Goal: Task Accomplishment & Management: Manage account settings

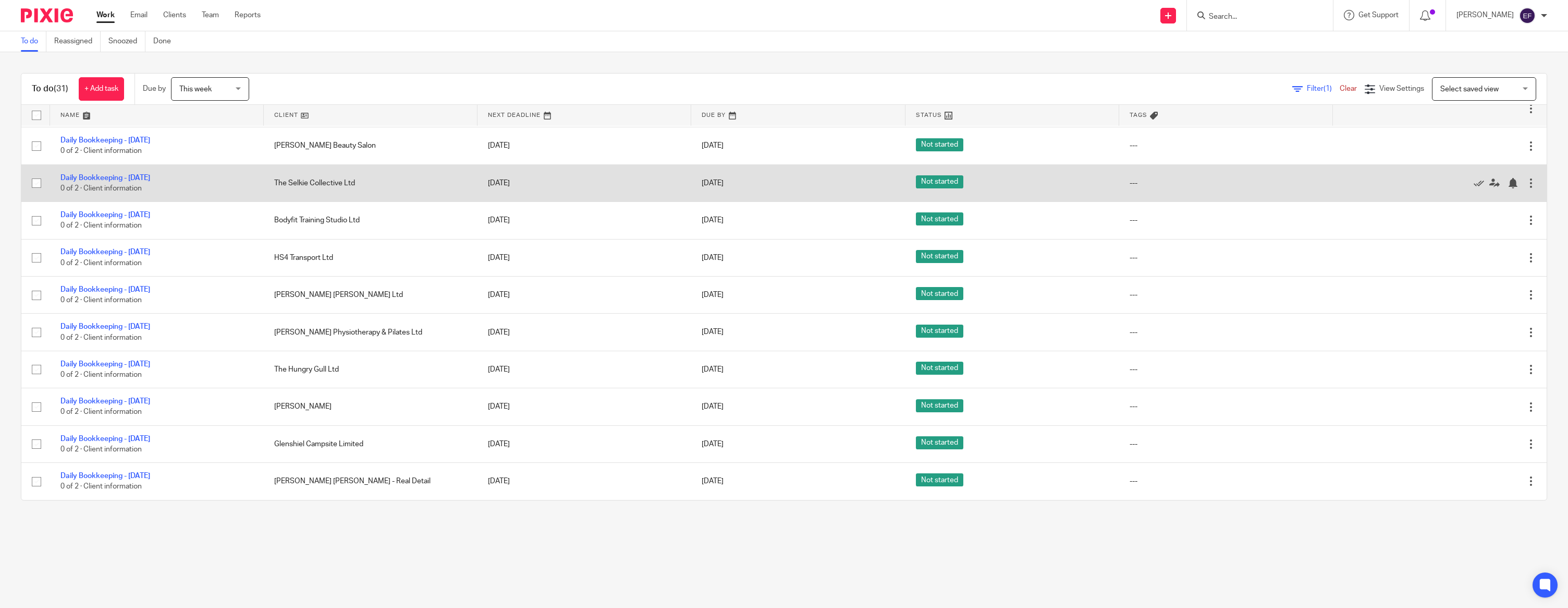
scroll to position [797, 0]
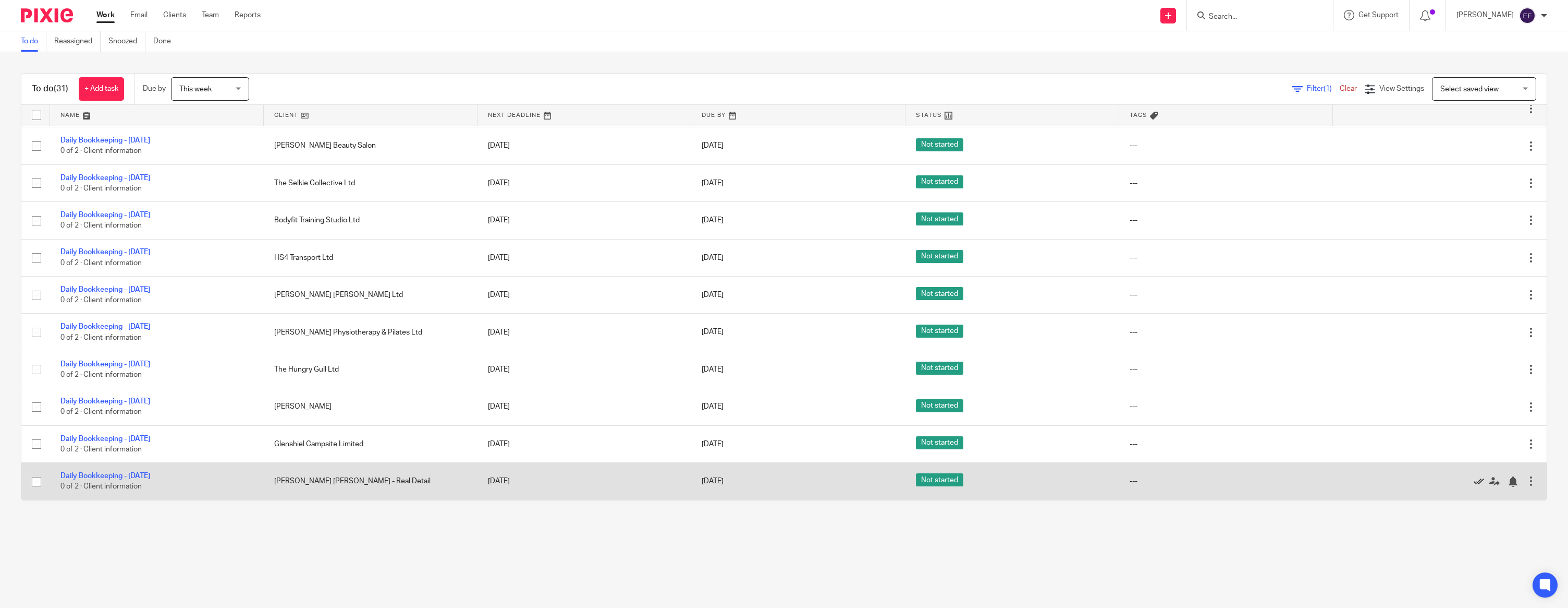
click at [1478, 480] on icon at bounding box center [1479, 481] width 10 height 10
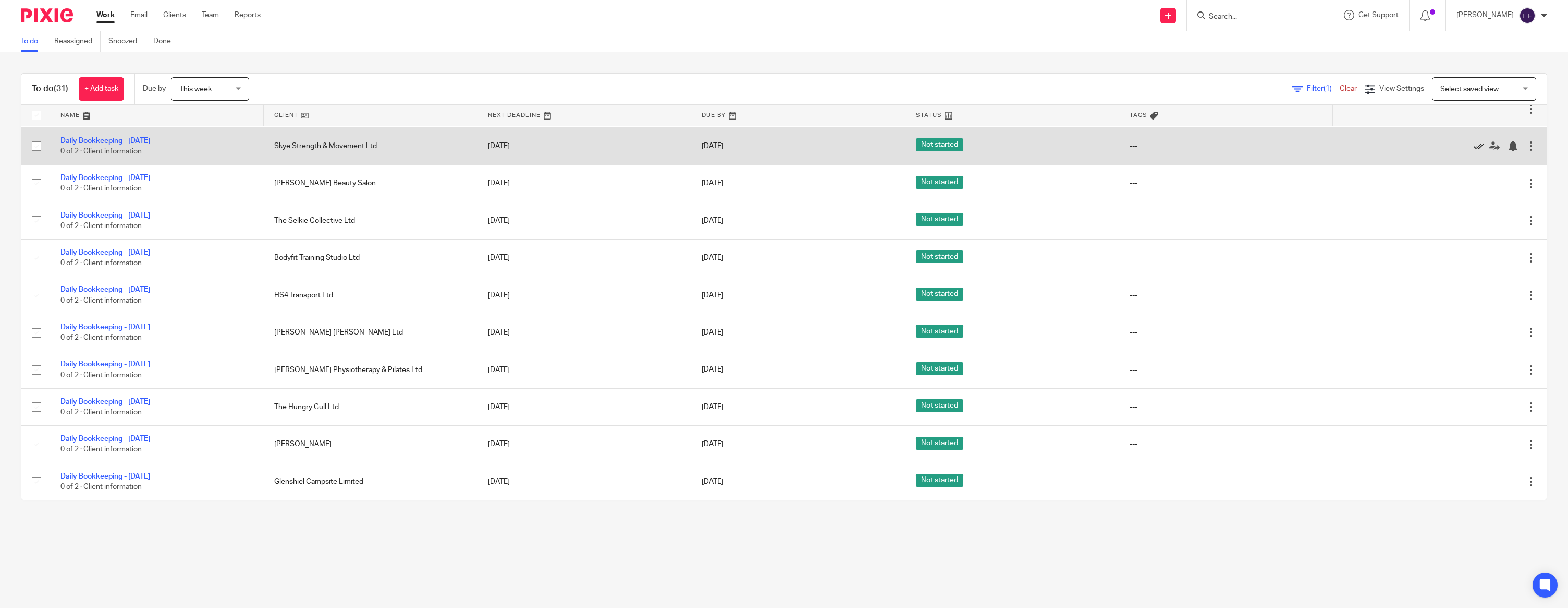
click at [1476, 141] on icon at bounding box center [1479, 146] width 10 height 10
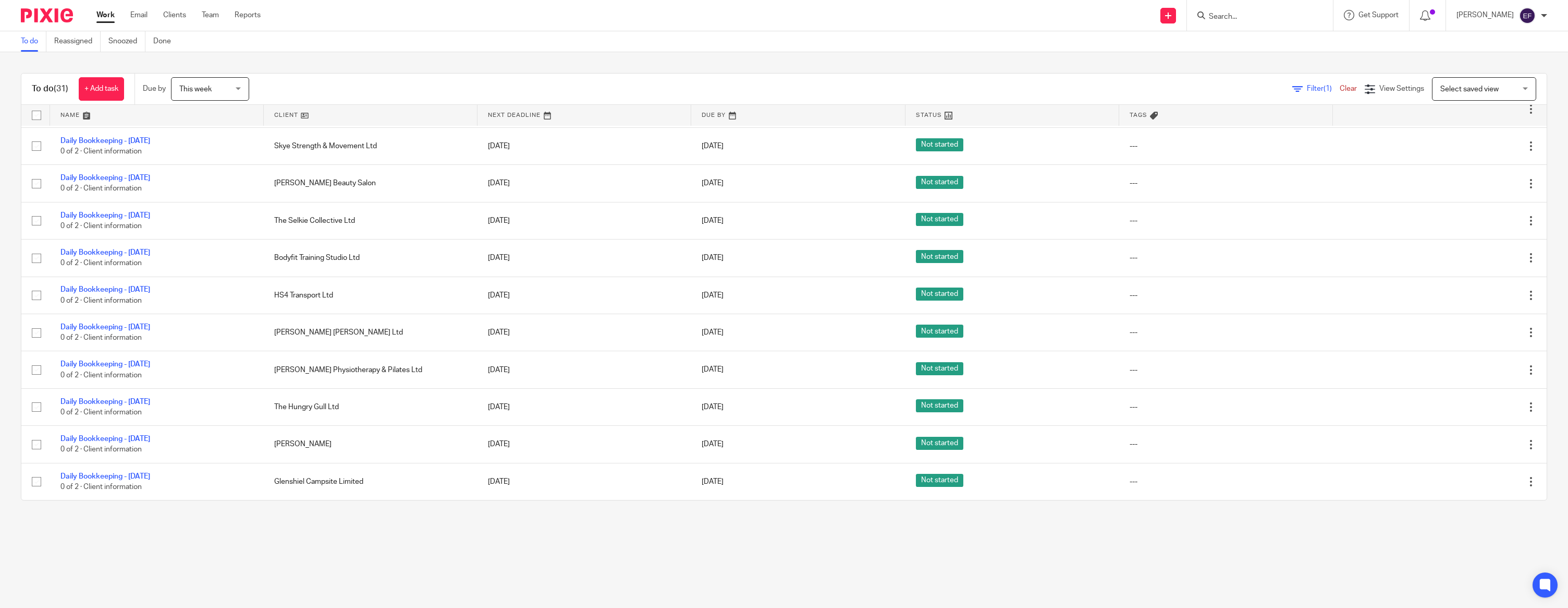
scroll to position [721, 0]
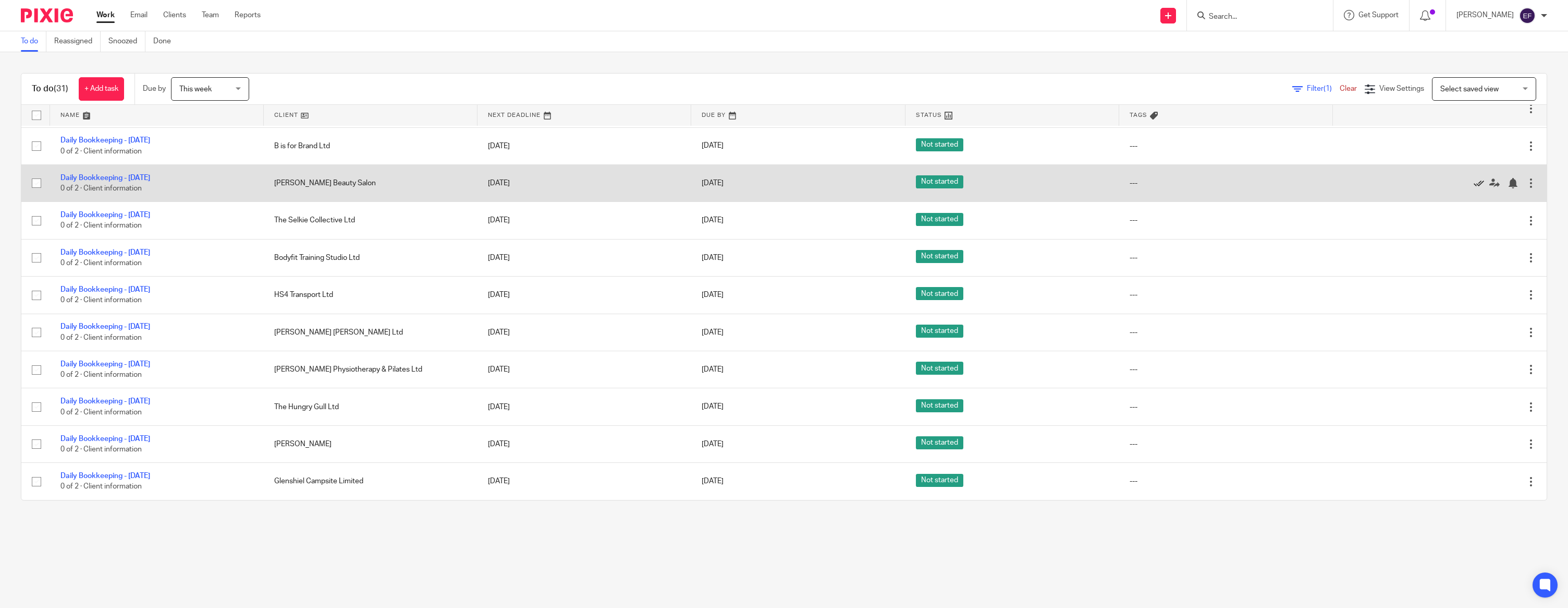
click at [1478, 178] on icon at bounding box center [1479, 183] width 10 height 10
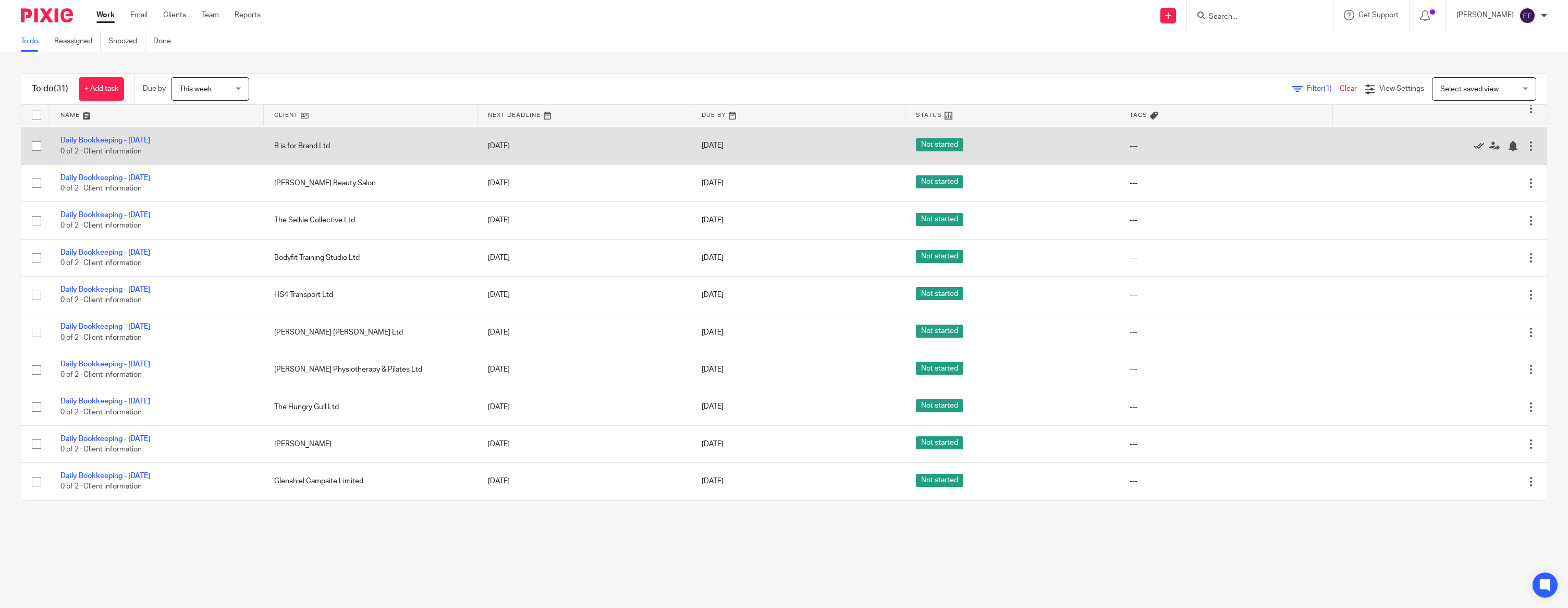
scroll to position [683, 0]
click at [1476, 141] on icon at bounding box center [1479, 146] width 10 height 10
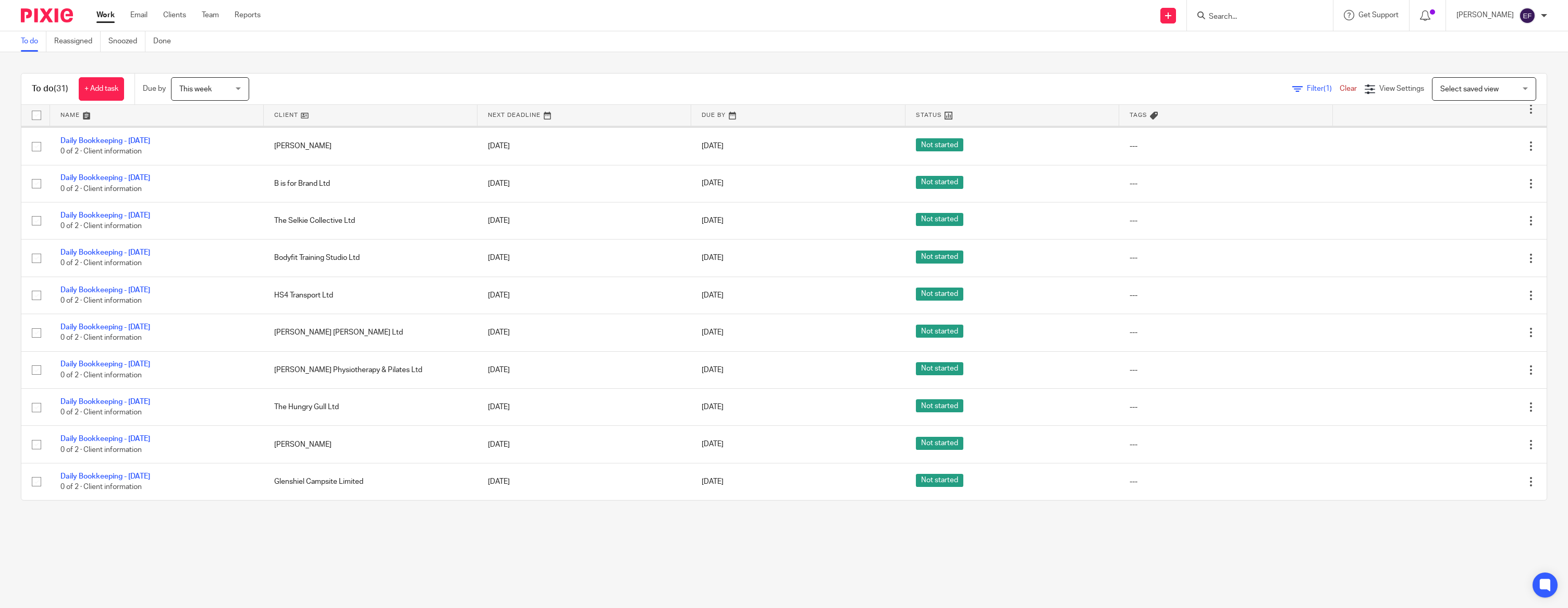
scroll to position [645, 0]
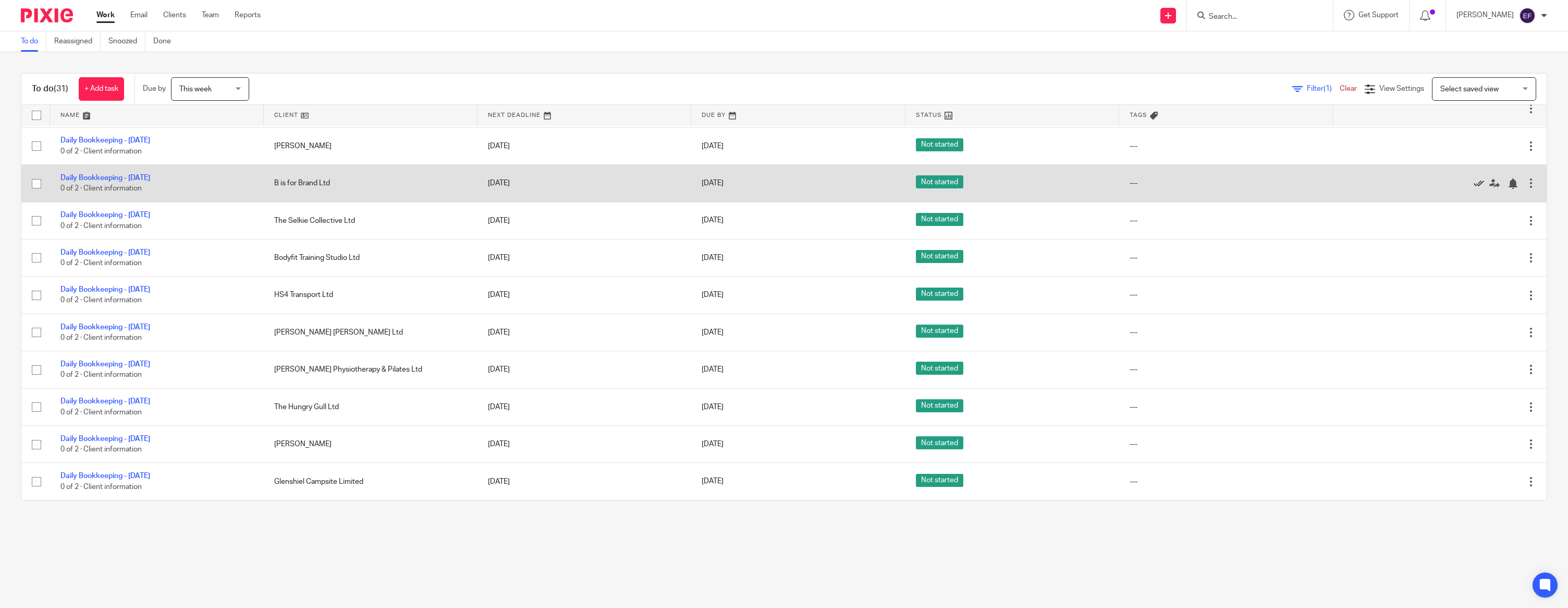
click at [1479, 179] on icon at bounding box center [1479, 183] width 10 height 10
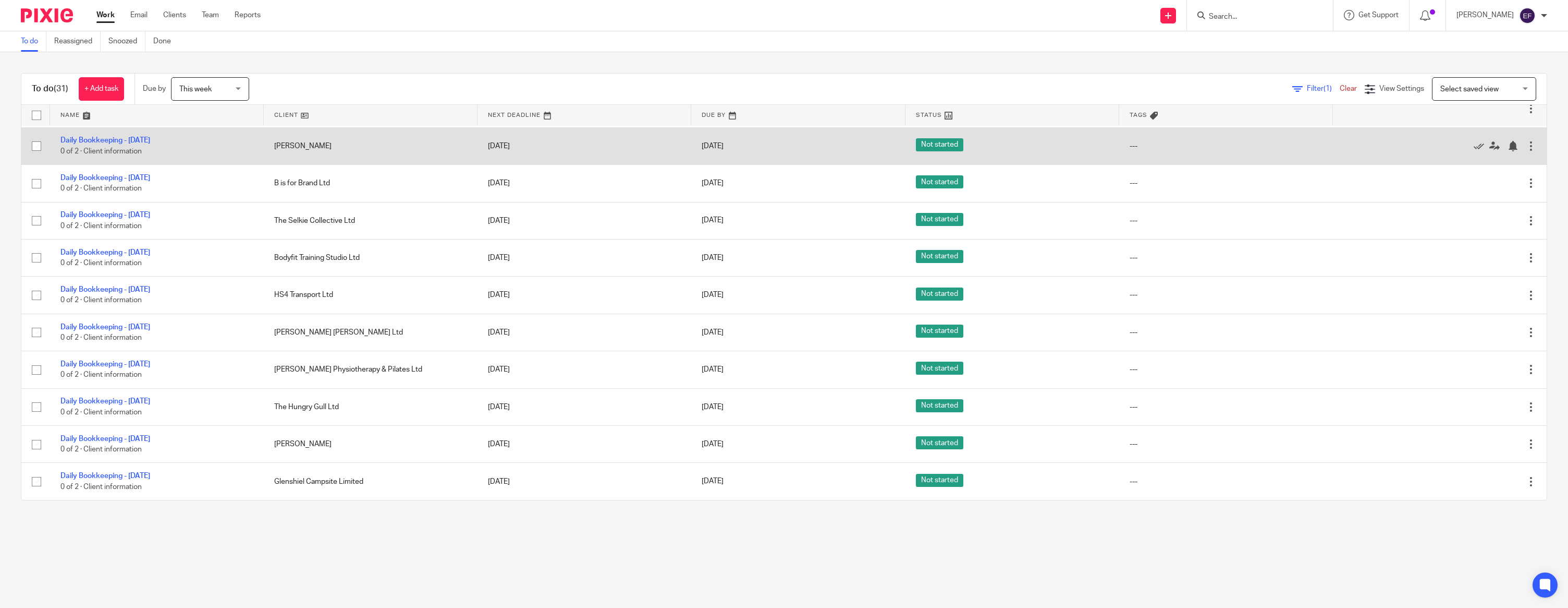
scroll to position [608, 0]
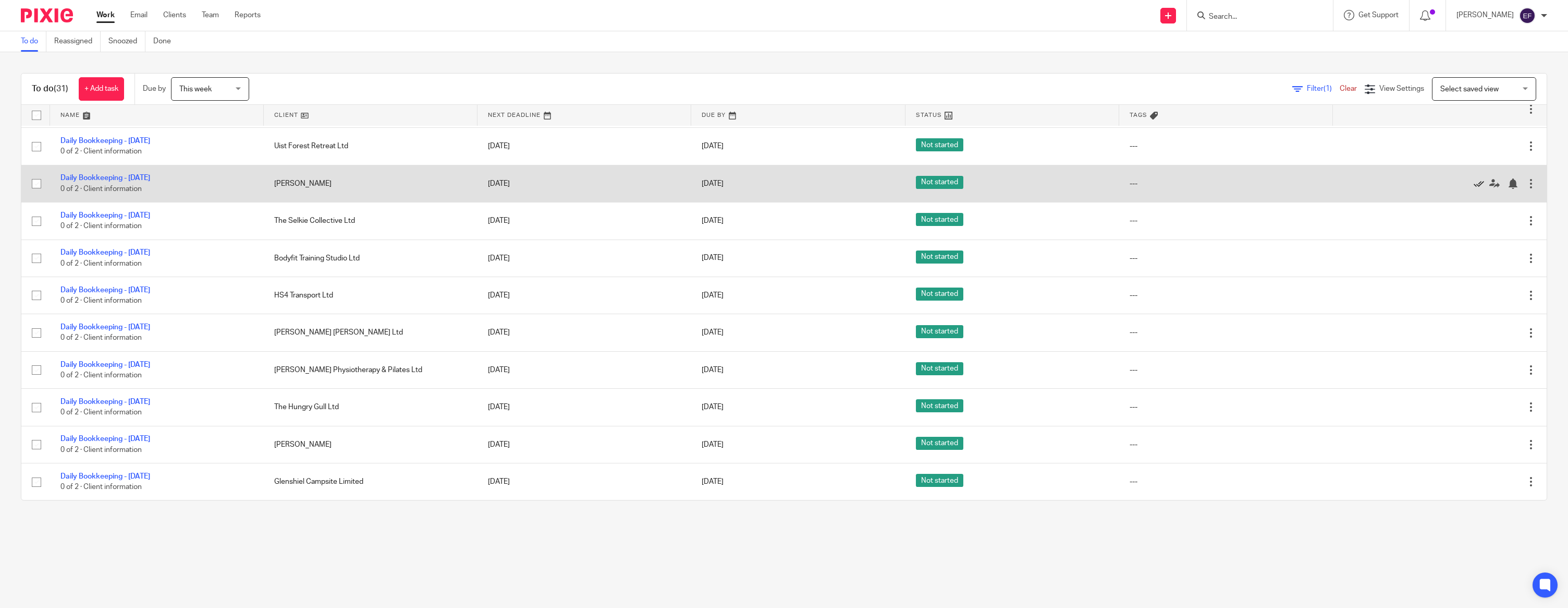
click at [1480, 178] on icon at bounding box center [1479, 183] width 10 height 10
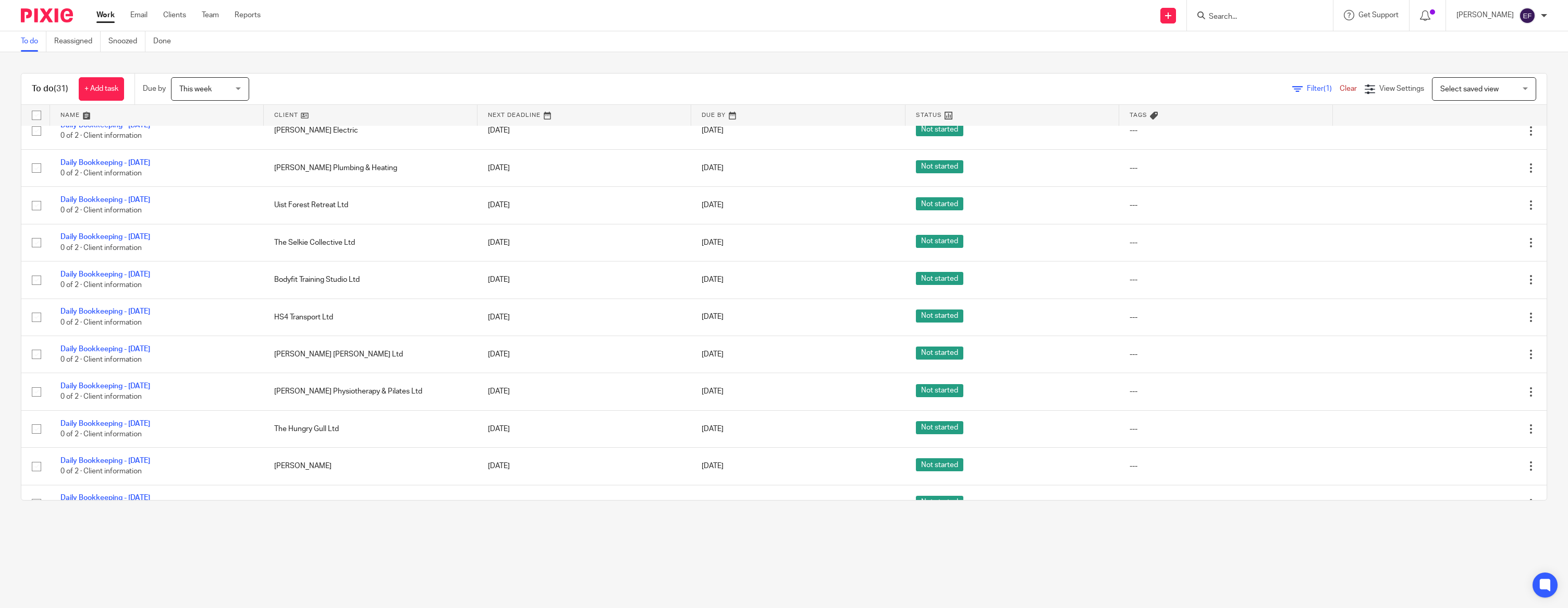
scroll to position [533, 0]
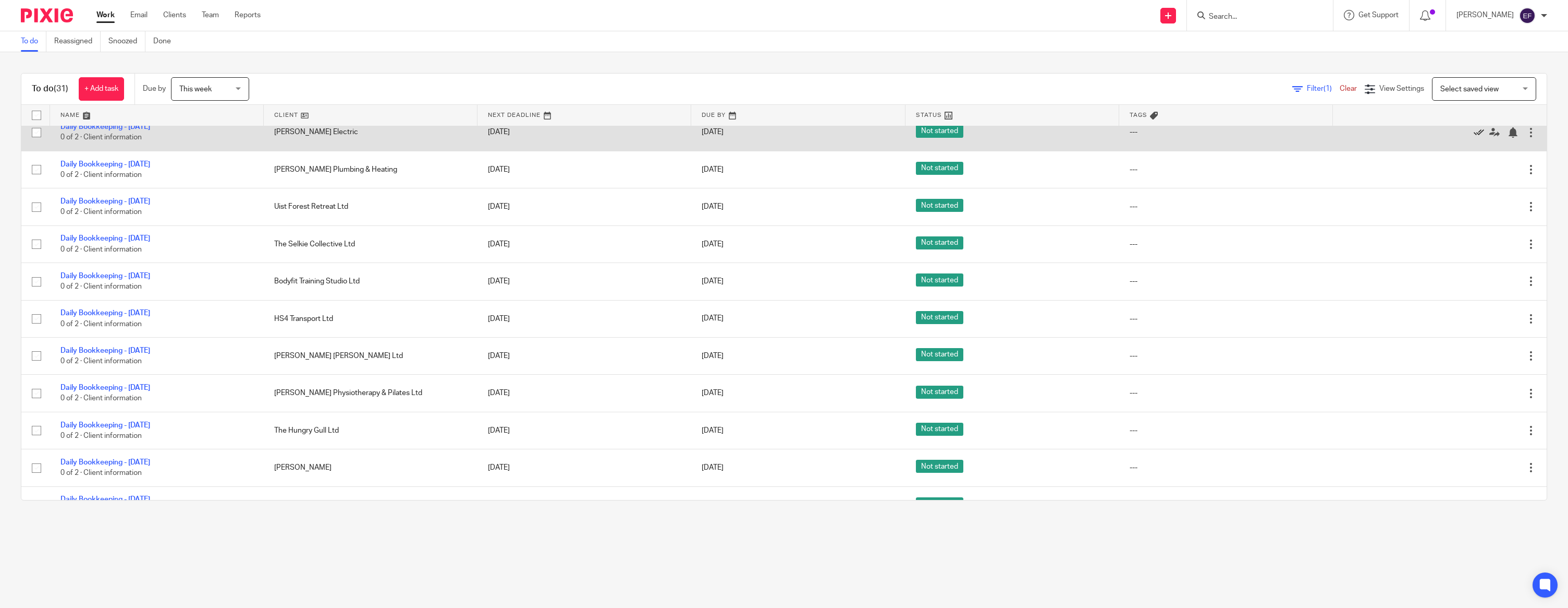
click at [1475, 138] on icon at bounding box center [1479, 132] width 10 height 10
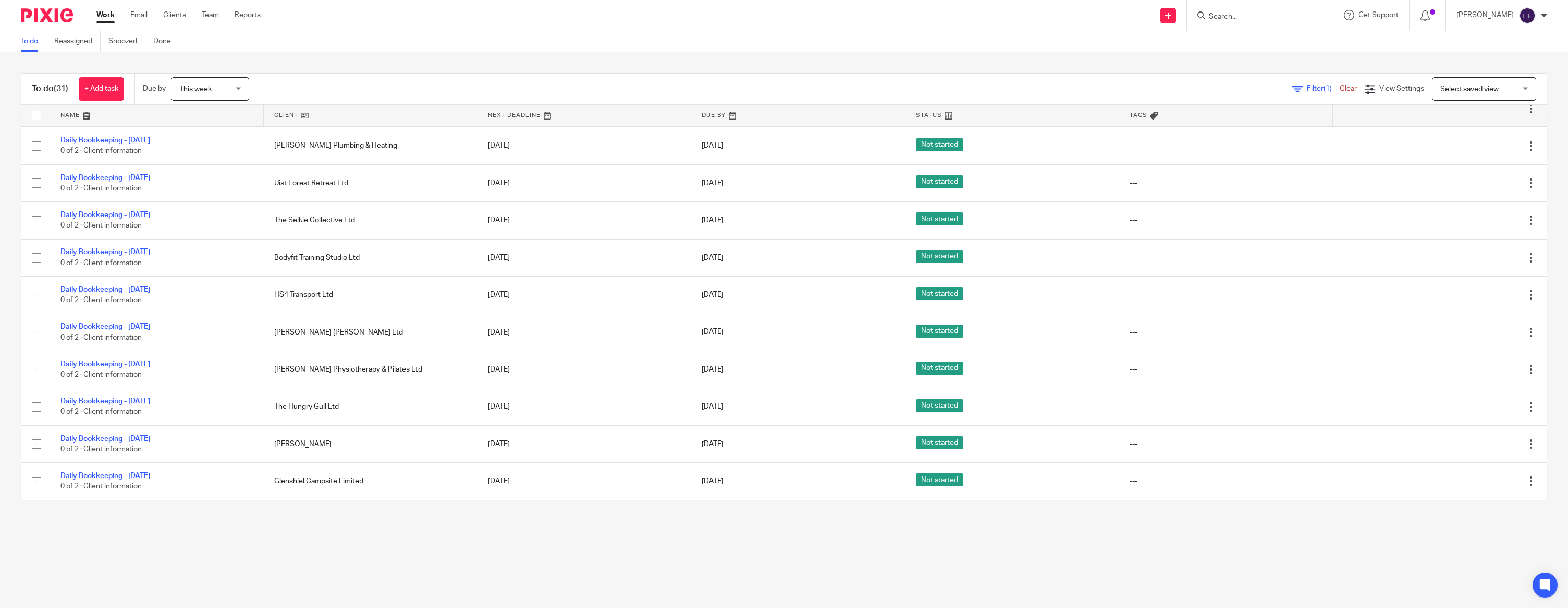
scroll to position [527, 0]
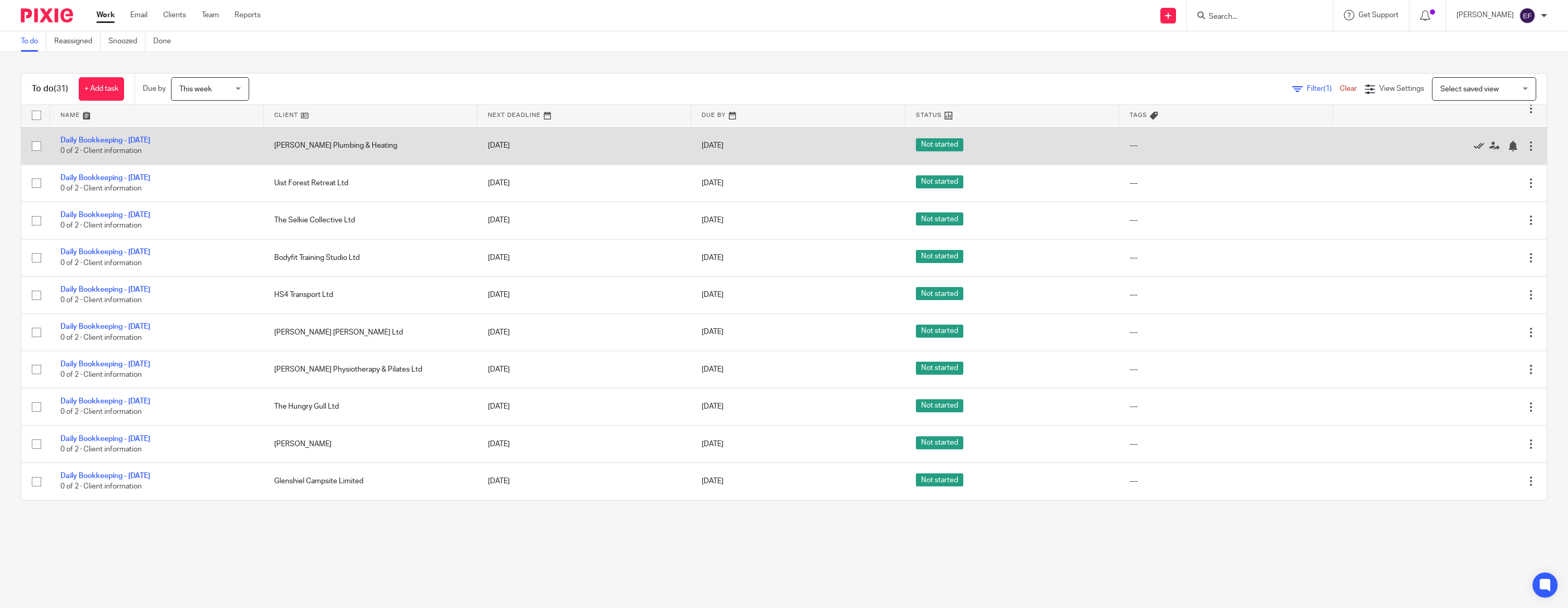
click at [1479, 148] on icon at bounding box center [1479, 146] width 10 height 10
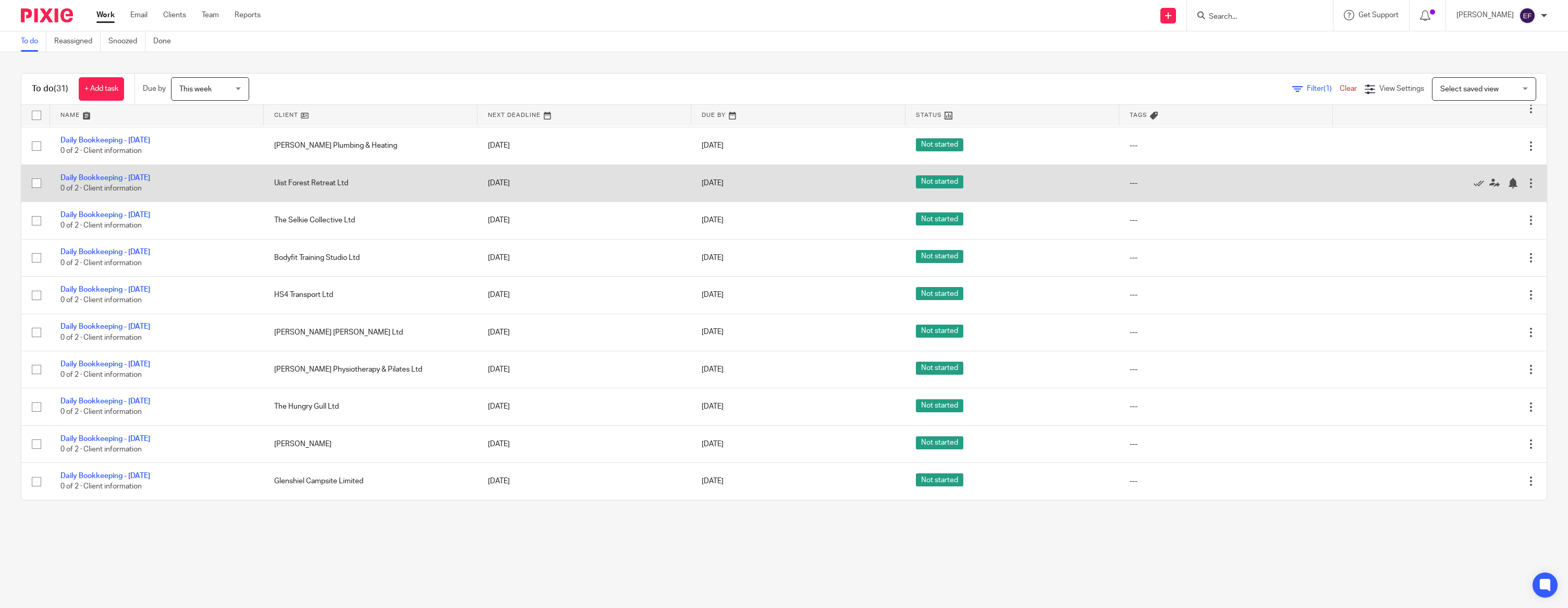
scroll to position [494, 0]
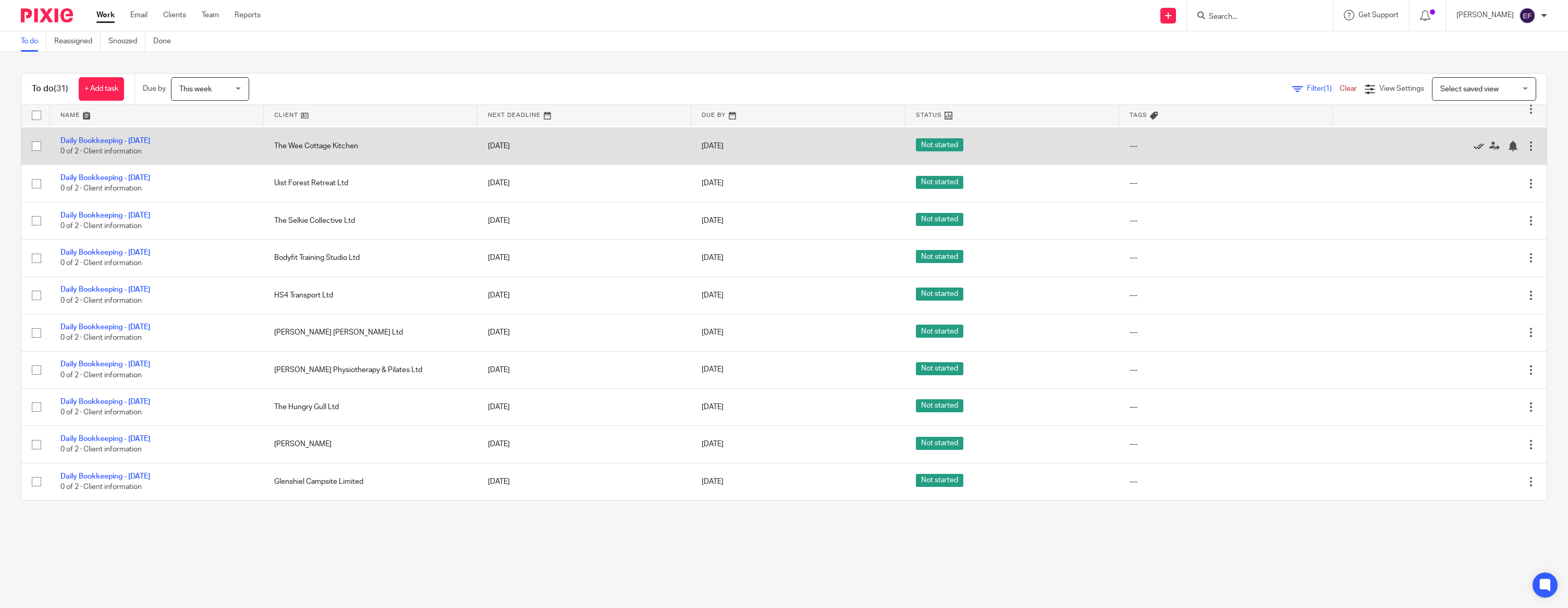
click at [1476, 143] on icon at bounding box center [1479, 146] width 10 height 10
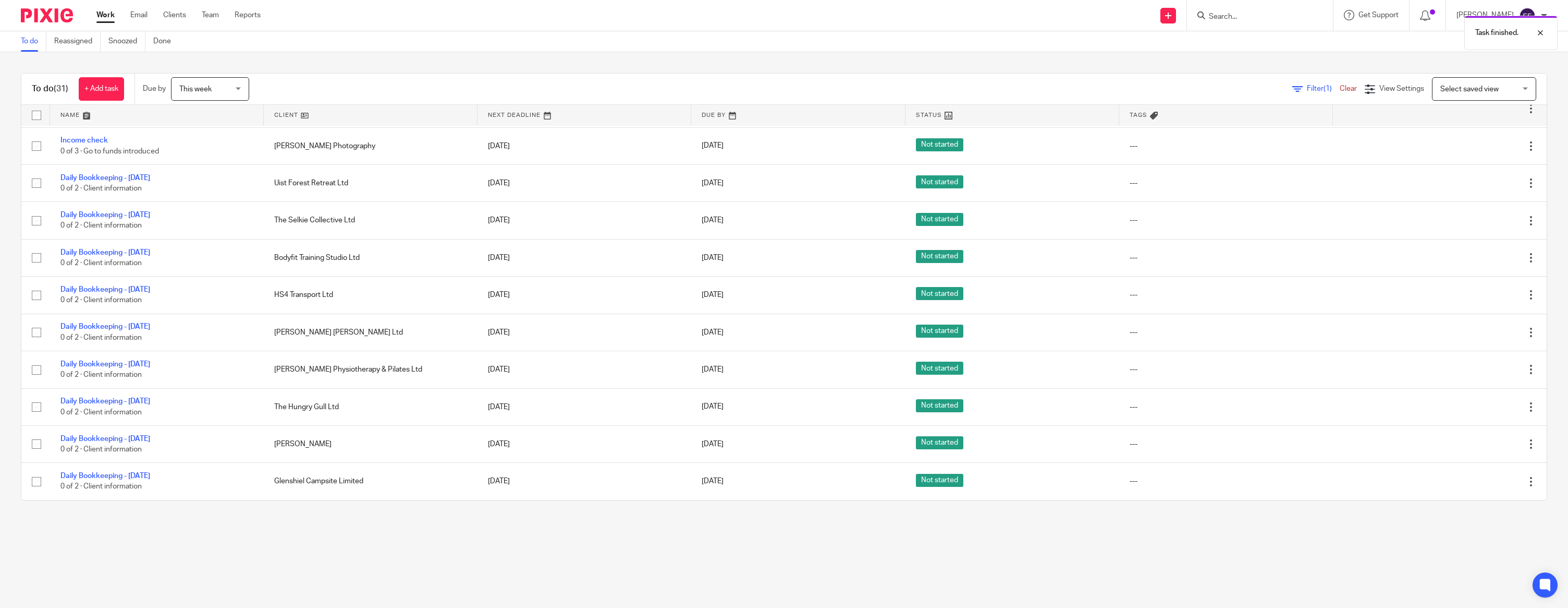
scroll to position [456, 0]
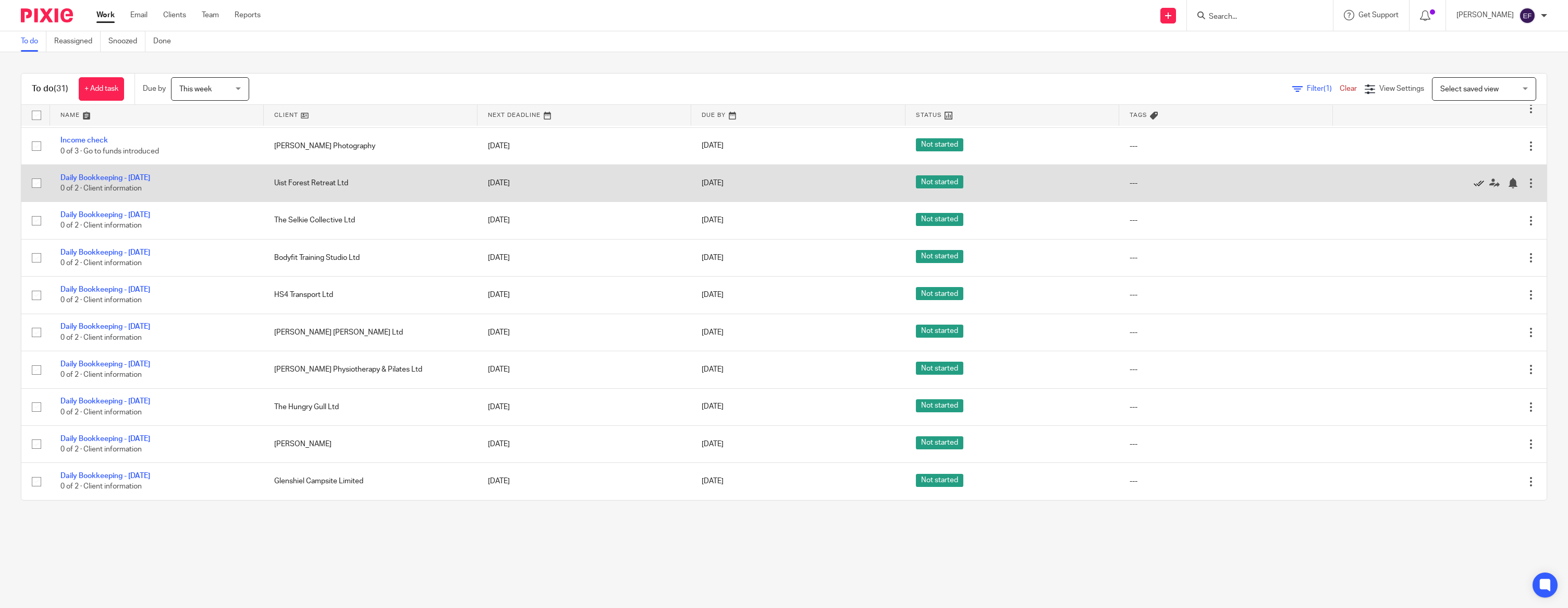
click at [1477, 181] on icon at bounding box center [1479, 183] width 10 height 10
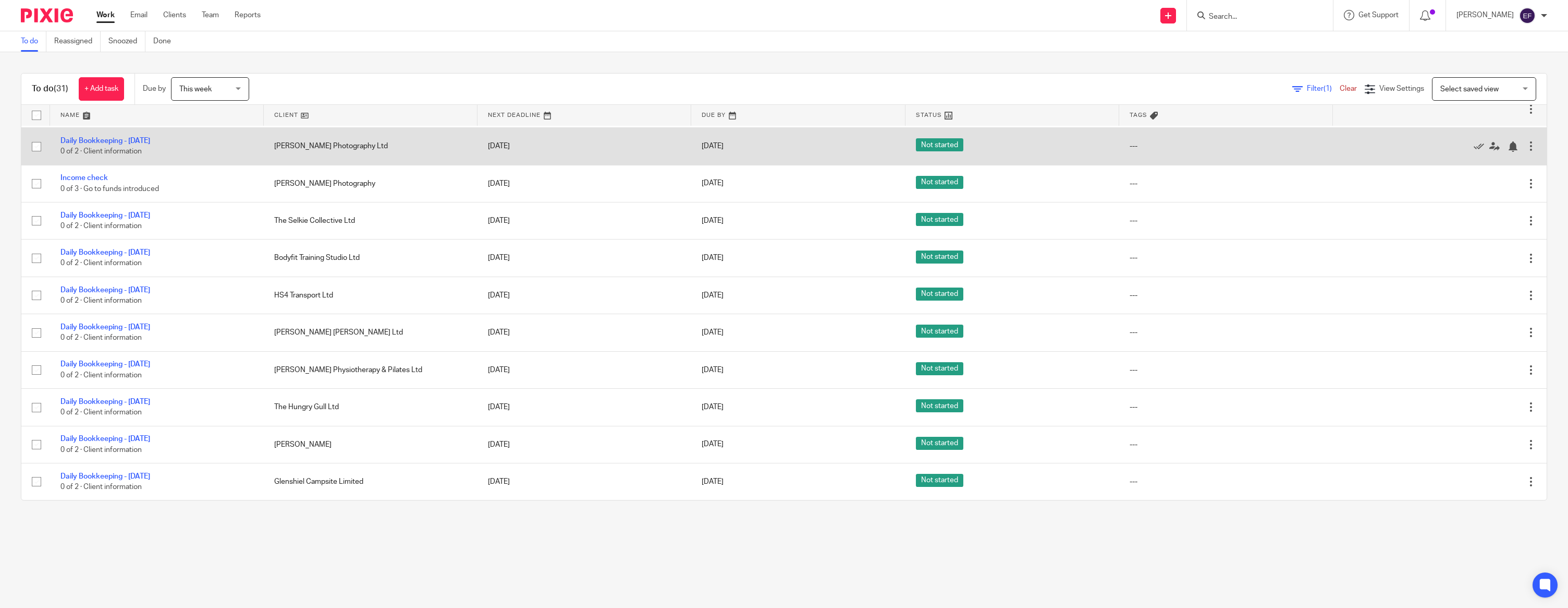
scroll to position [419, 0]
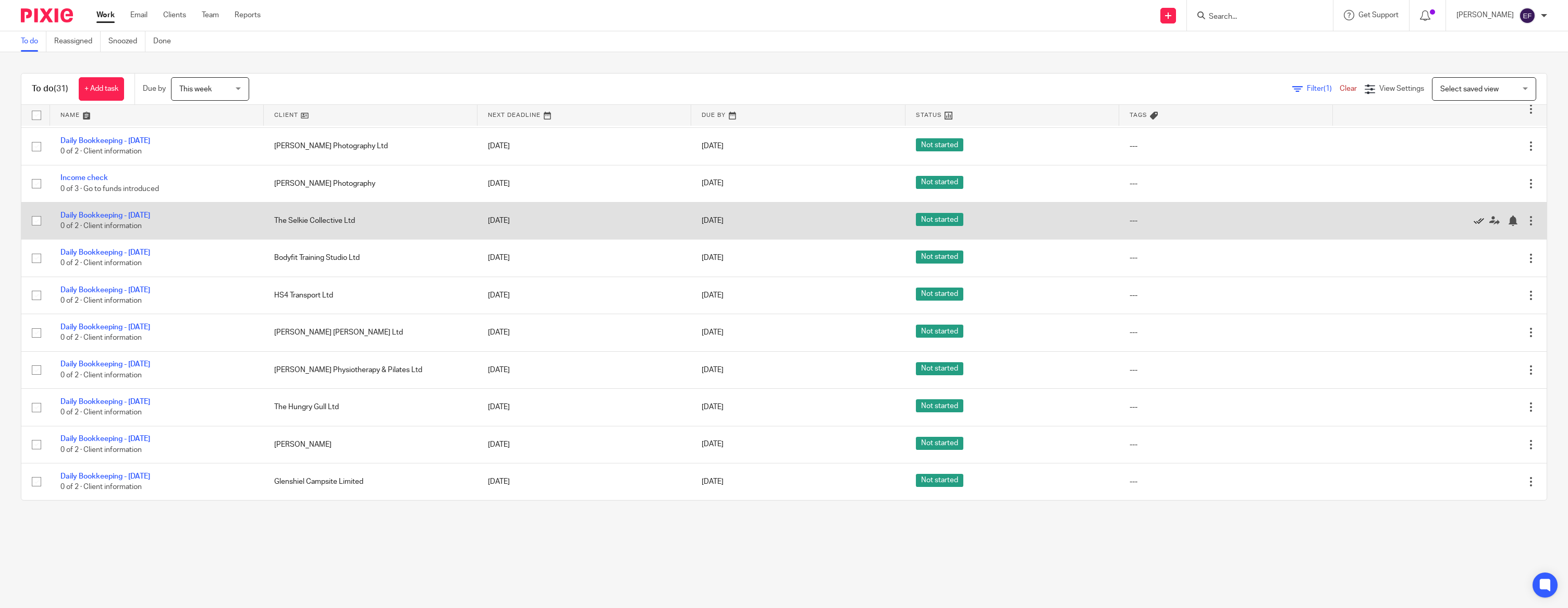
click at [1479, 215] on icon at bounding box center [1479, 220] width 10 height 10
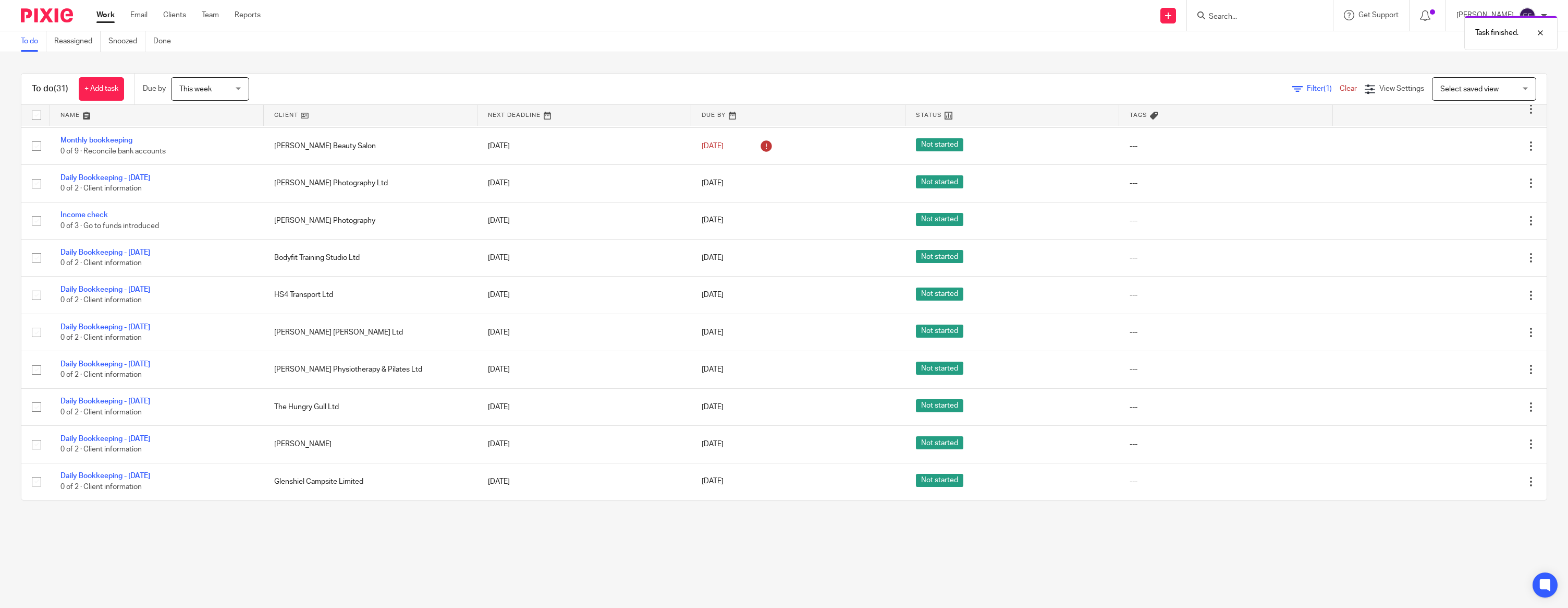
scroll to position [381, 0]
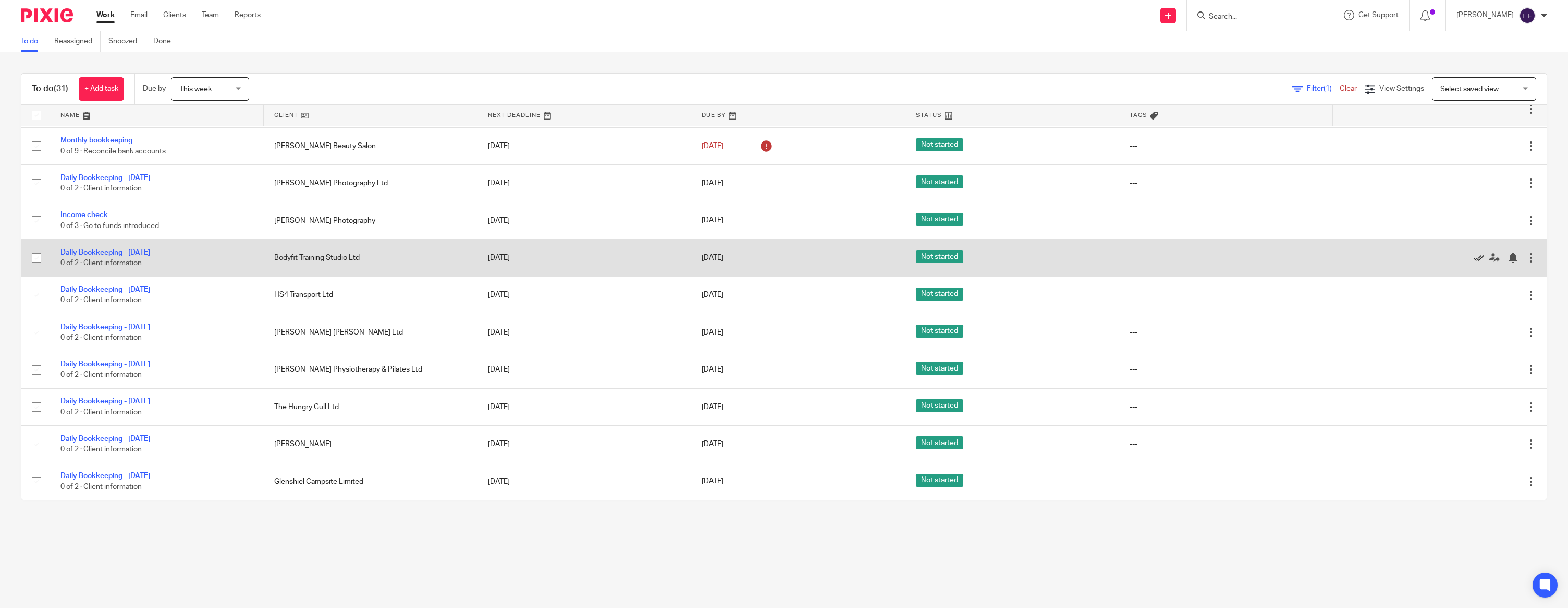
click at [1479, 256] on icon at bounding box center [1479, 257] width 10 height 10
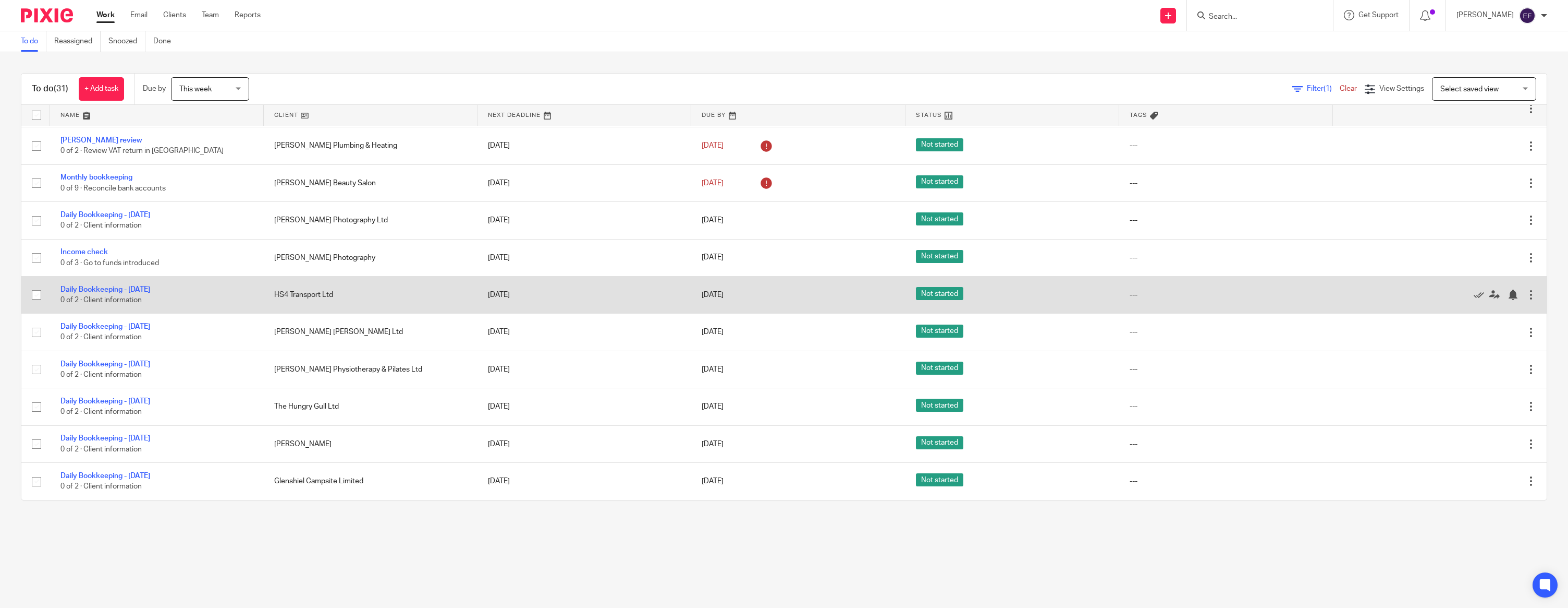
click at [1472, 292] on div at bounding box center [1434, 294] width 182 height 10
click at [1477, 291] on icon at bounding box center [1479, 294] width 10 height 10
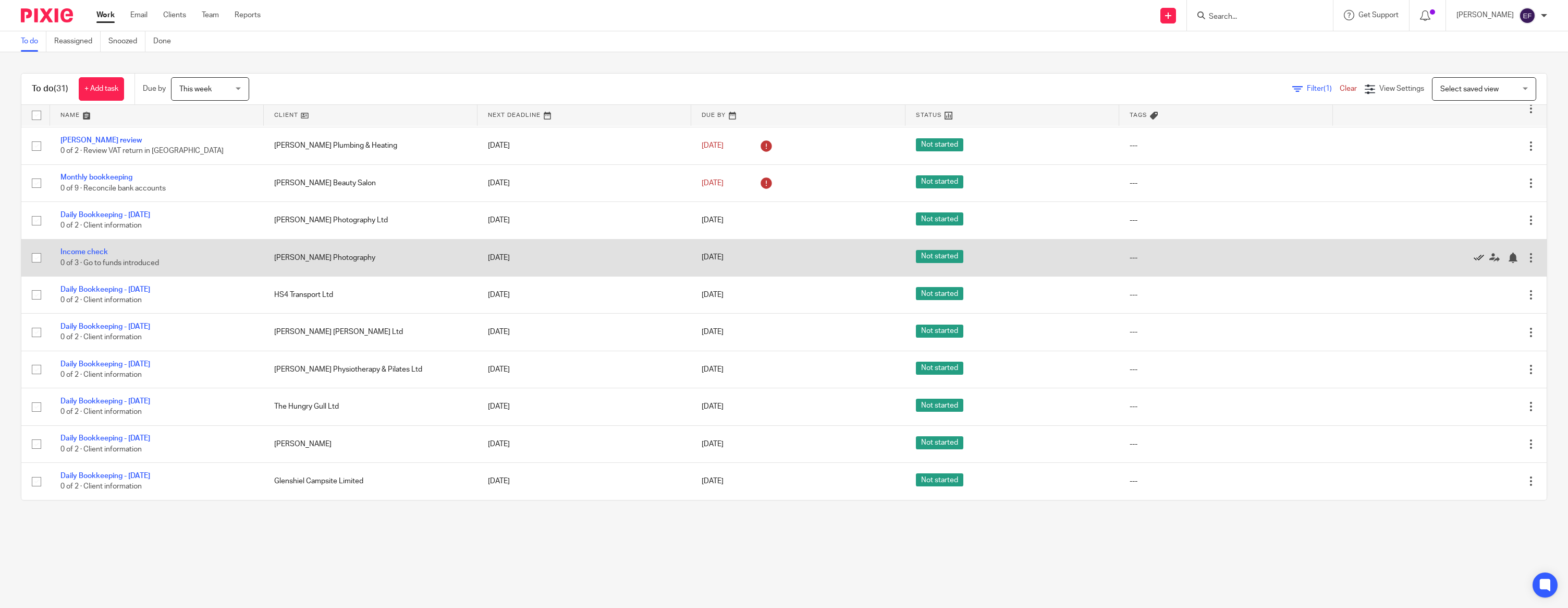
scroll to position [306, 0]
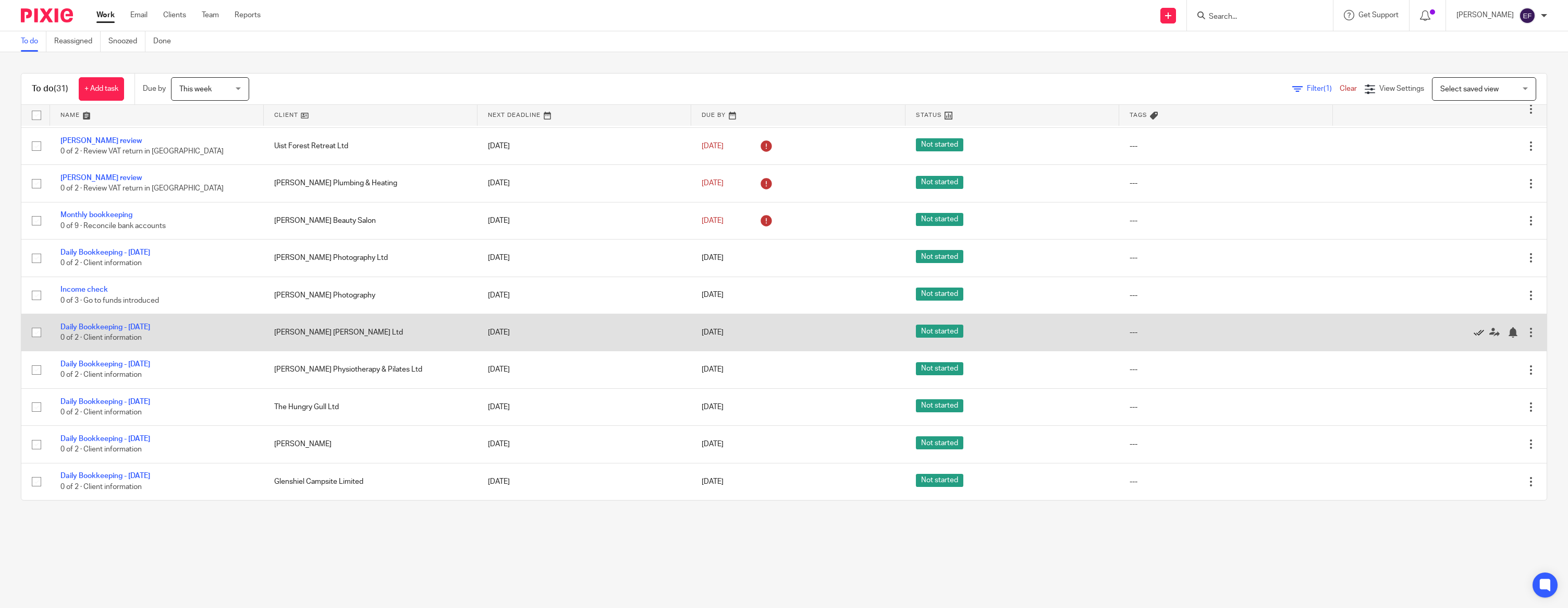
click at [1479, 329] on icon at bounding box center [1479, 332] width 10 height 10
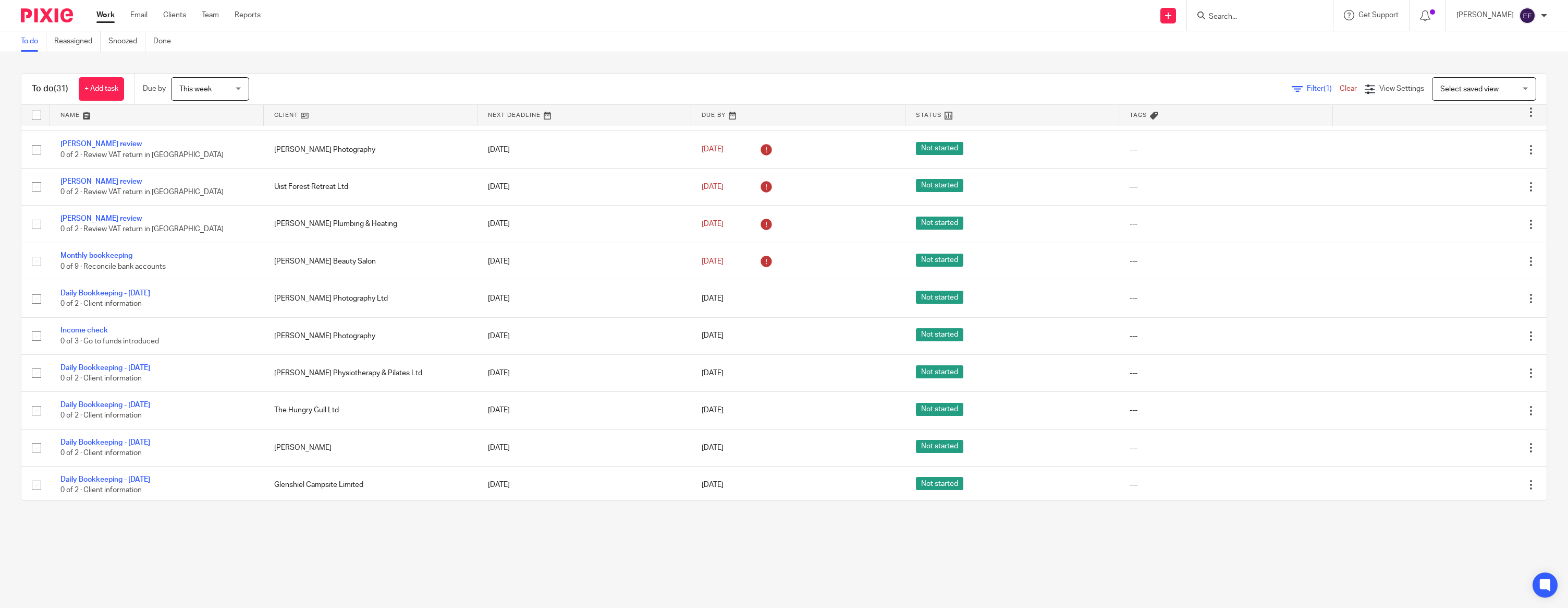
scroll to position [268, 0]
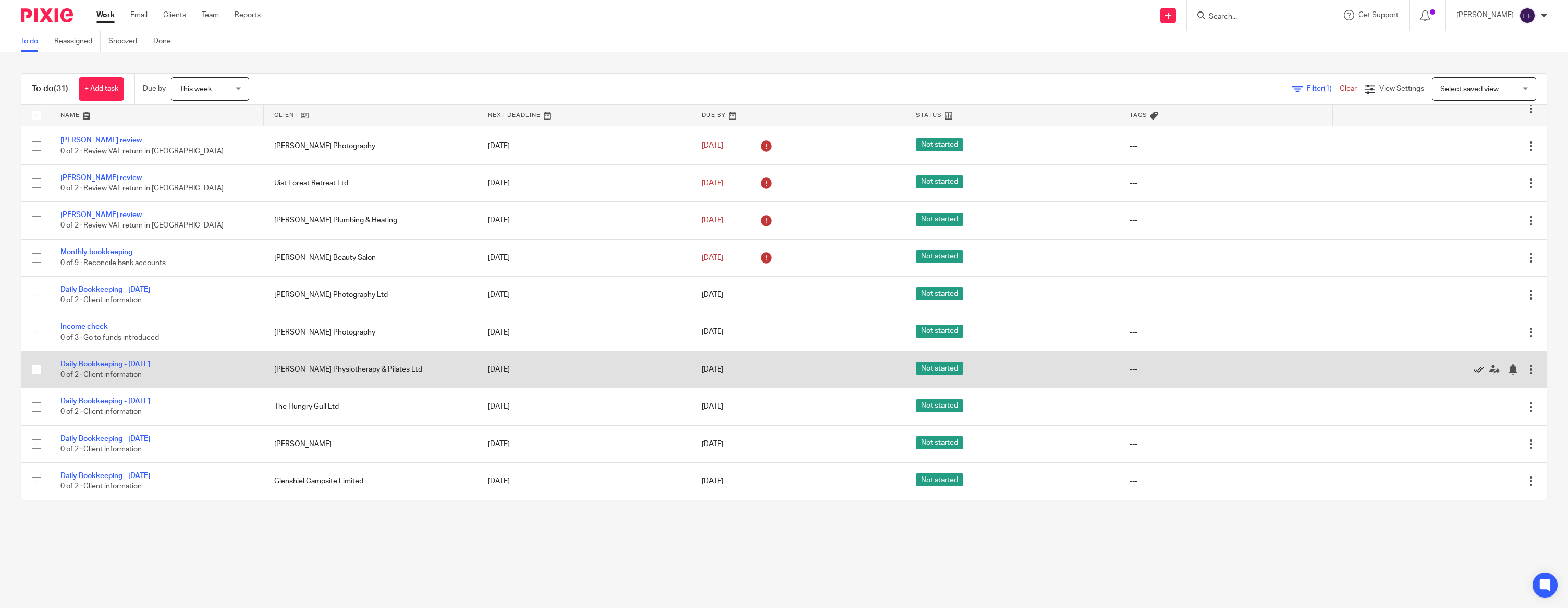
click at [1477, 368] on icon at bounding box center [1479, 369] width 10 height 10
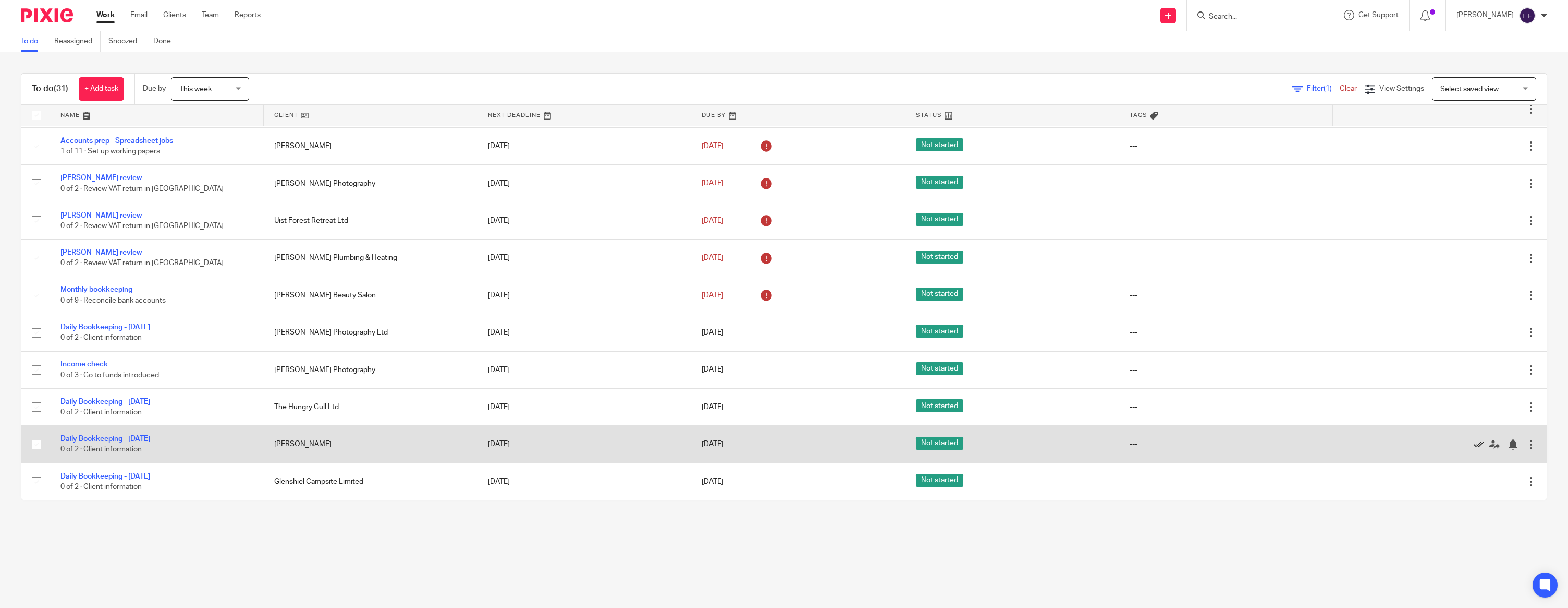
click at [1477, 444] on icon at bounding box center [1479, 444] width 10 height 10
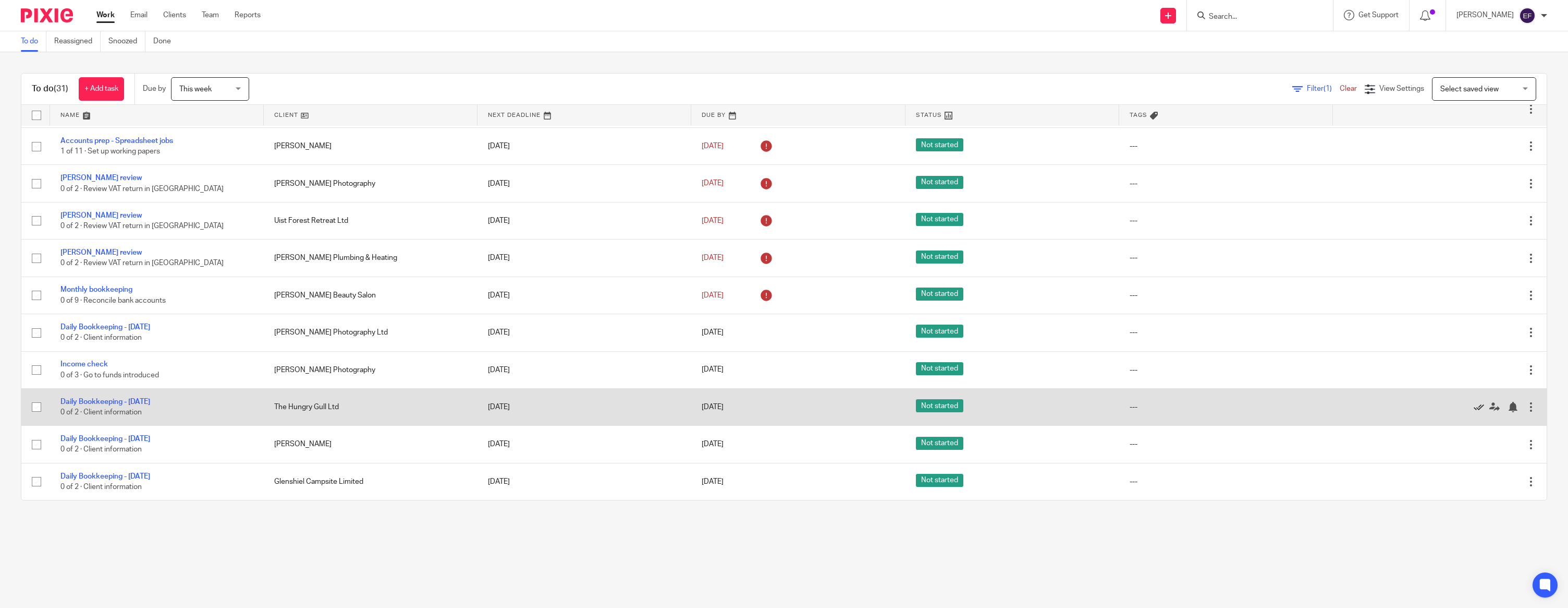
scroll to position [192, 0]
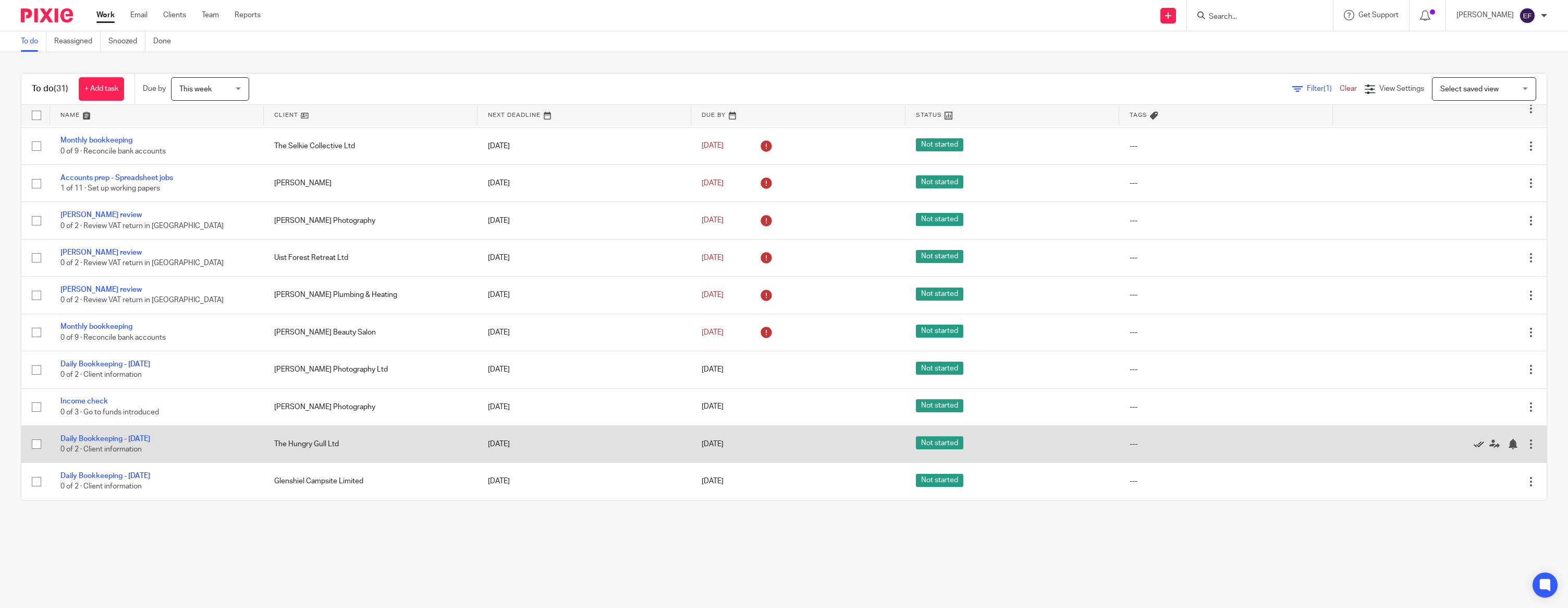
click at [1478, 444] on icon at bounding box center [1479, 444] width 10 height 10
click at [1476, 444] on icon at bounding box center [1479, 444] width 10 height 10
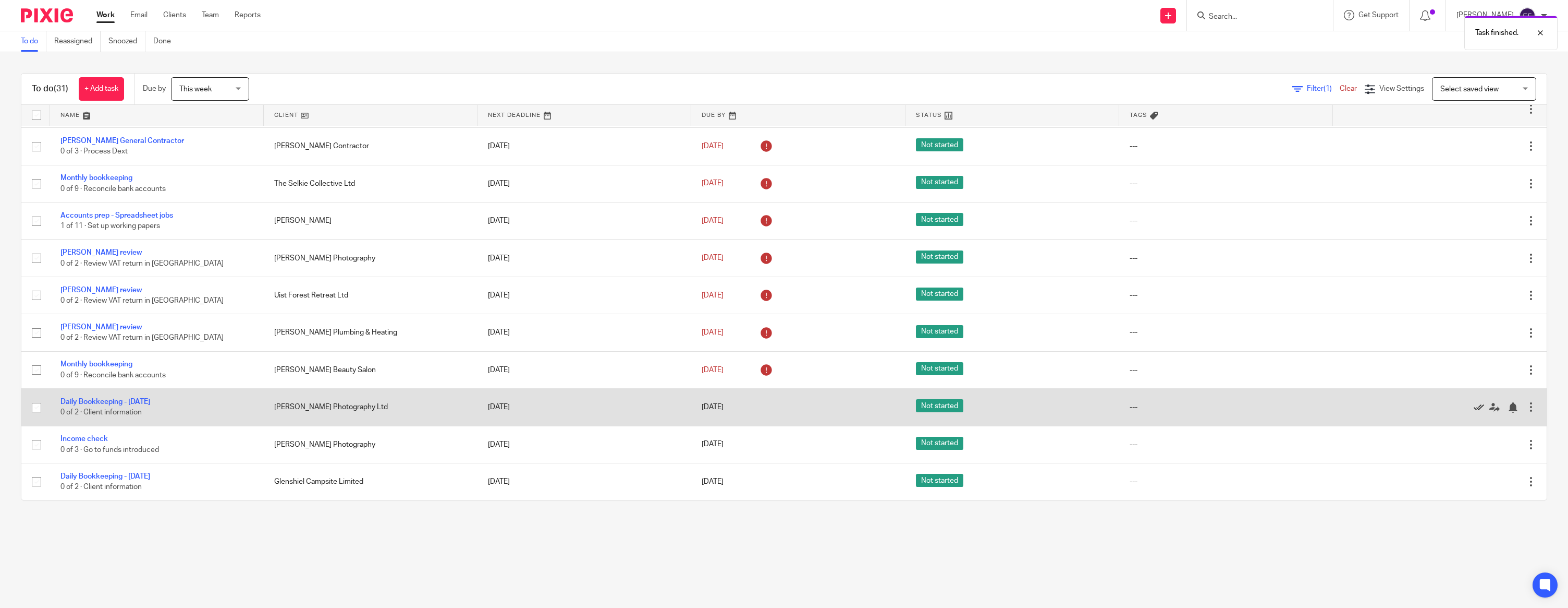
scroll to position [116, 0]
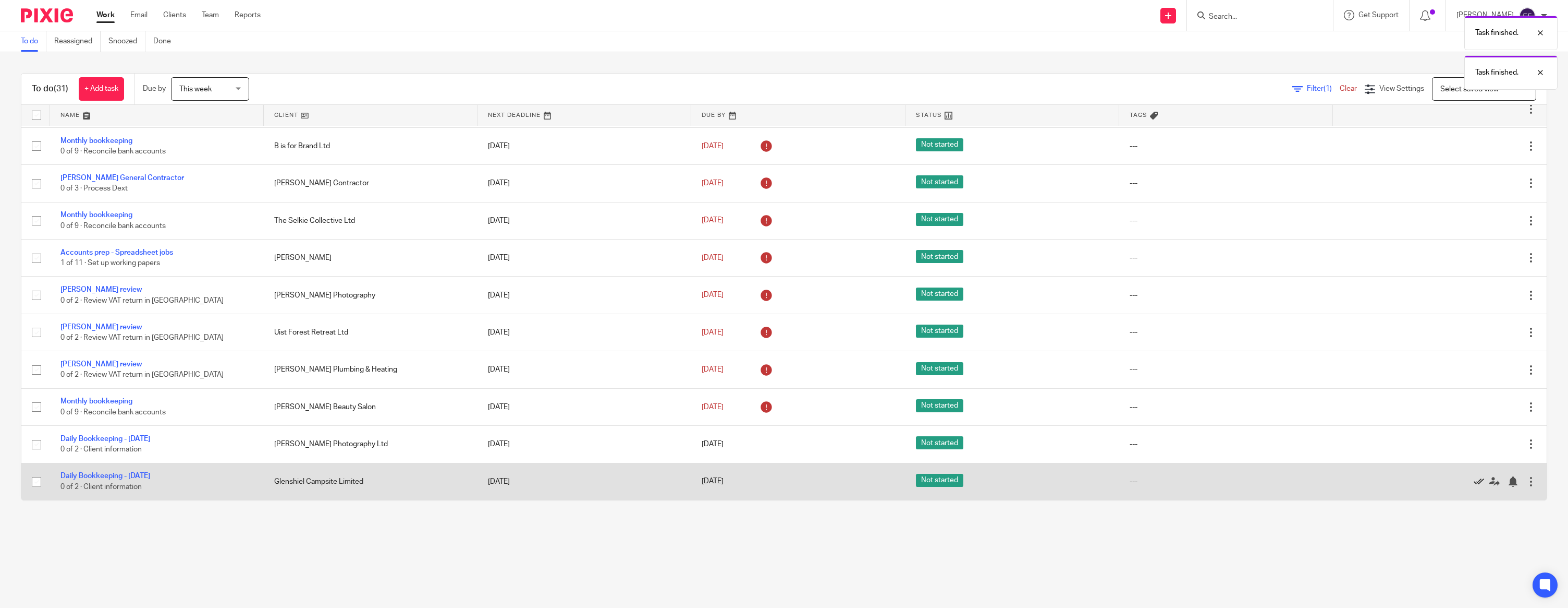
click at [1477, 481] on icon at bounding box center [1479, 481] width 10 height 10
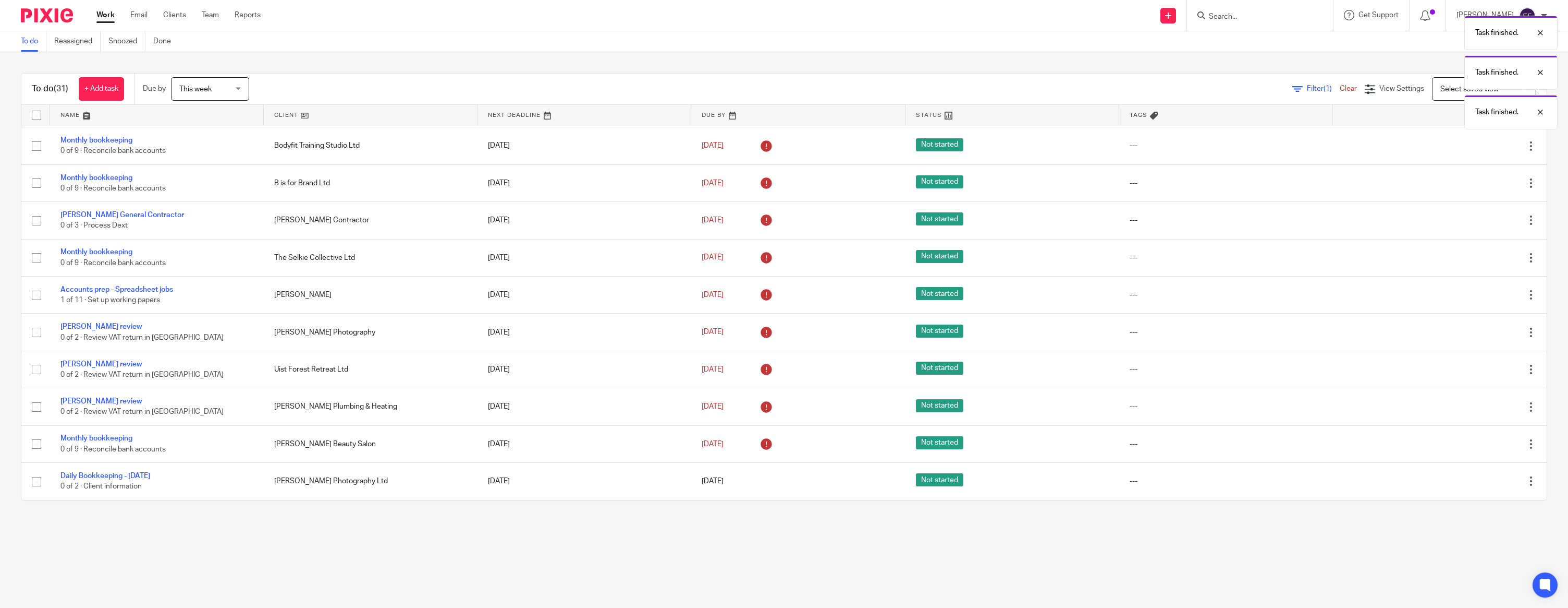
scroll to position [79, 0]
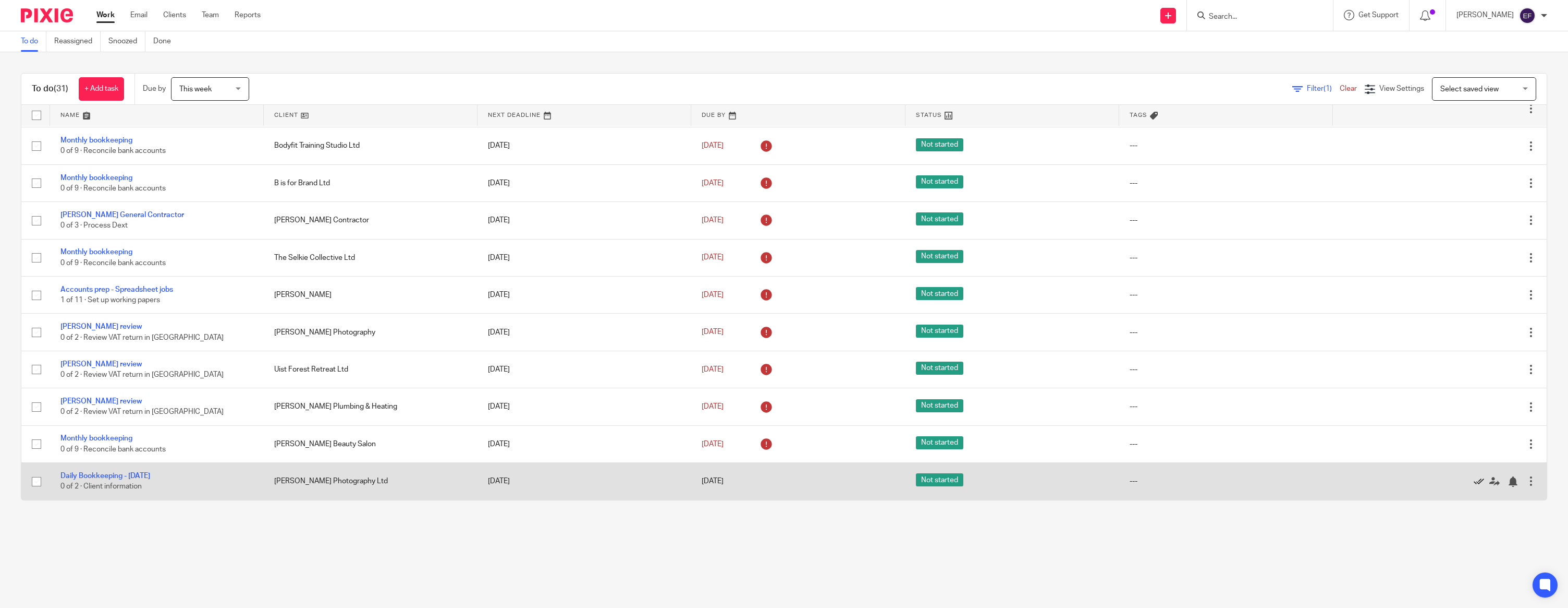
click at [1478, 481] on icon at bounding box center [1479, 481] width 10 height 10
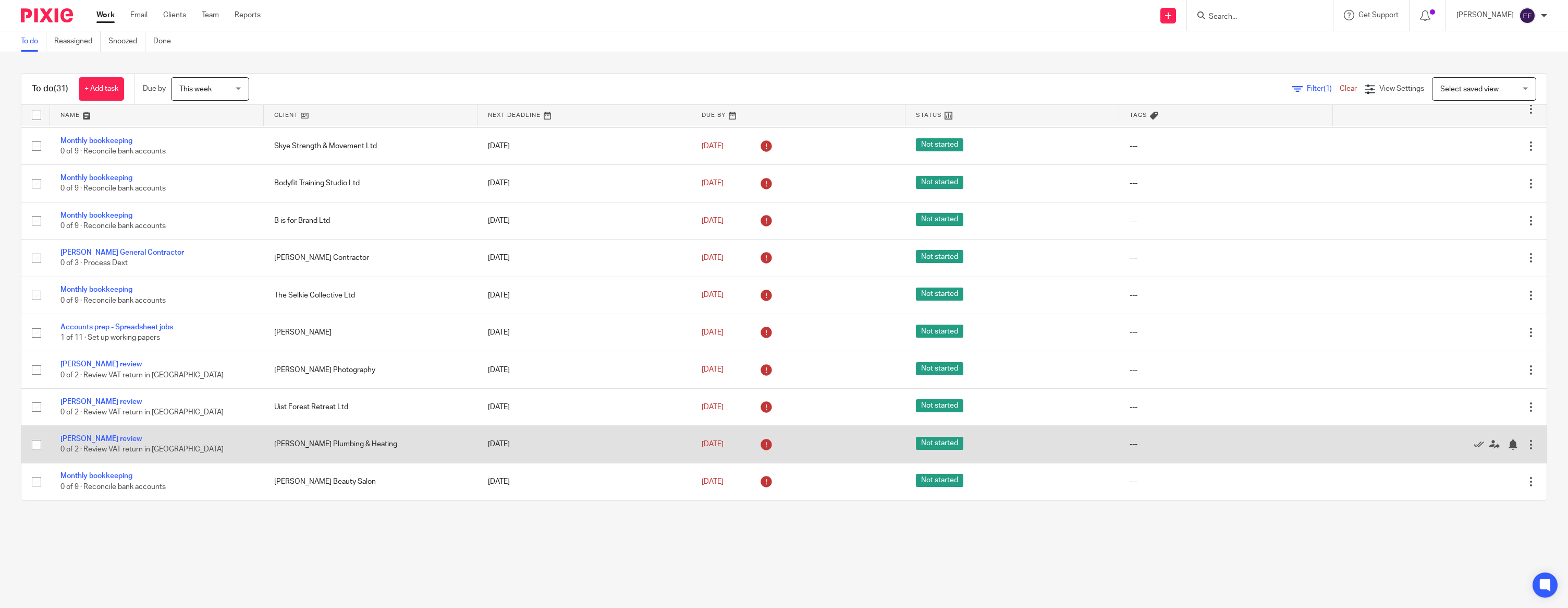
scroll to position [0, 0]
